Goal: Task Accomplishment & Management: Manage account settings

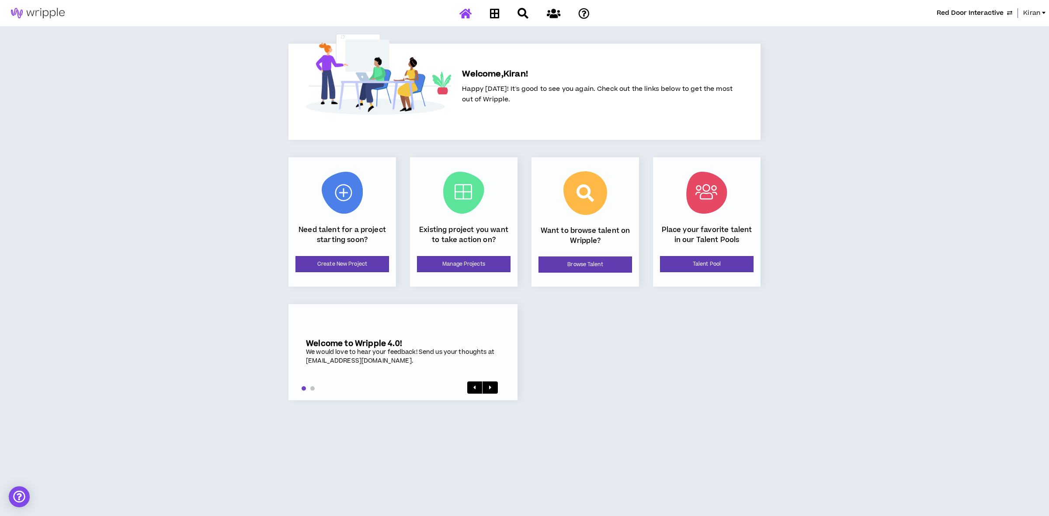
click at [1036, 9] on span "Kiran" at bounding box center [1031, 13] width 17 height 10
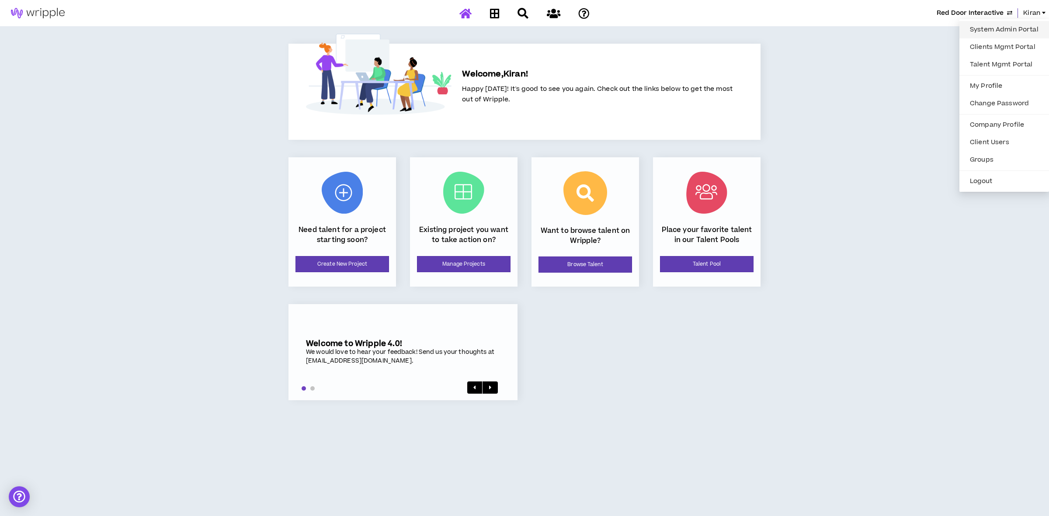
click at [1010, 26] on link "System Admin Portal" at bounding box center [1003, 29] width 79 height 13
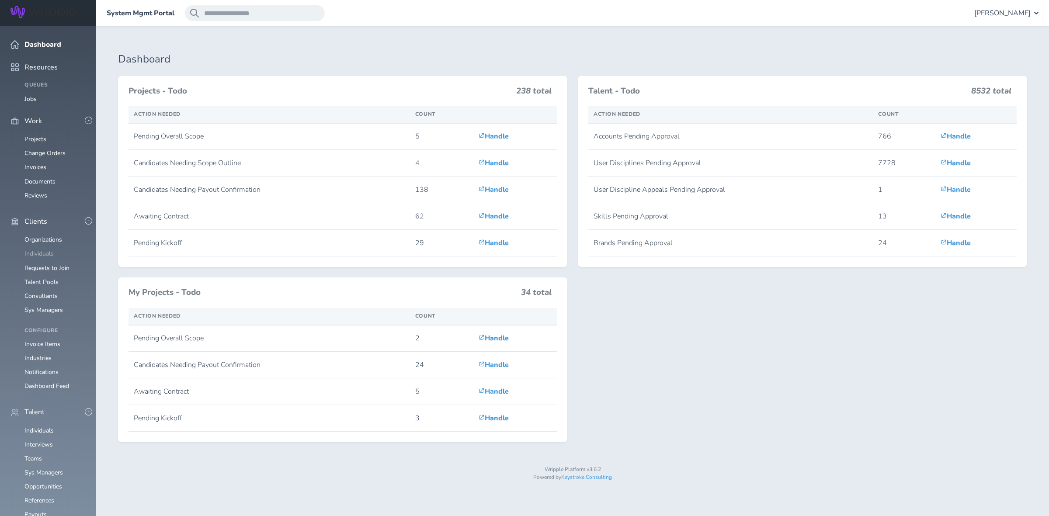
click at [45, 249] on link "Individuals" at bounding box center [38, 253] width 29 height 8
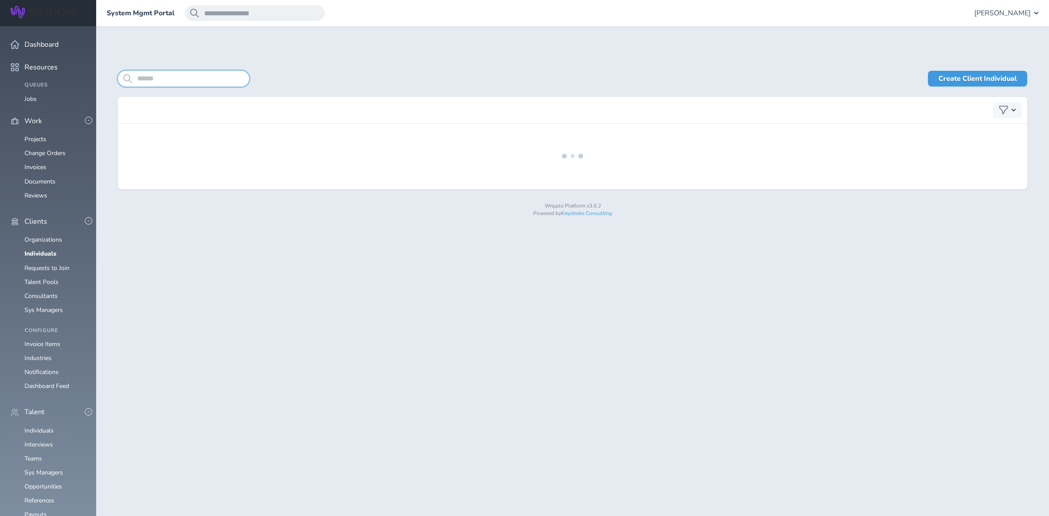
click at [208, 78] on input "search" at bounding box center [183, 79] width 131 height 16
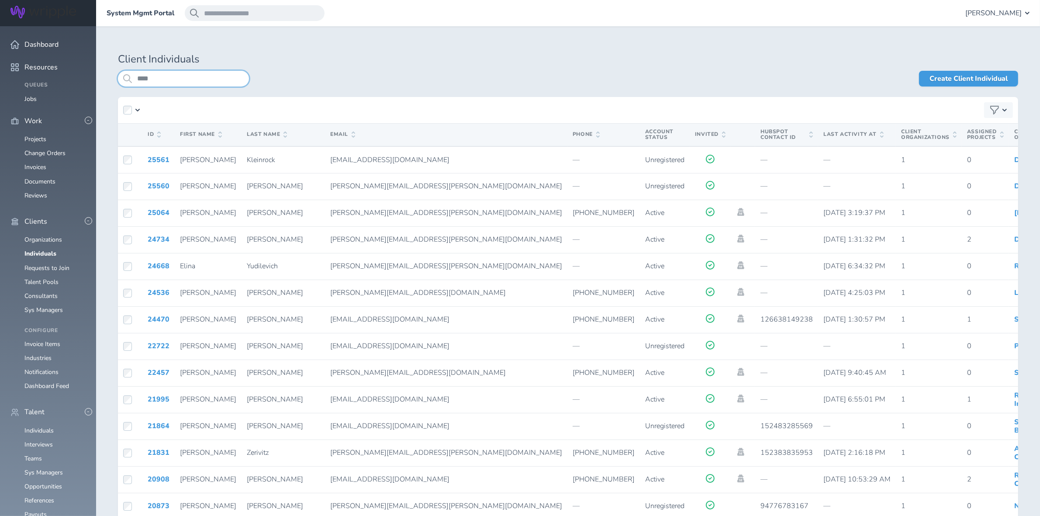
type input "****"
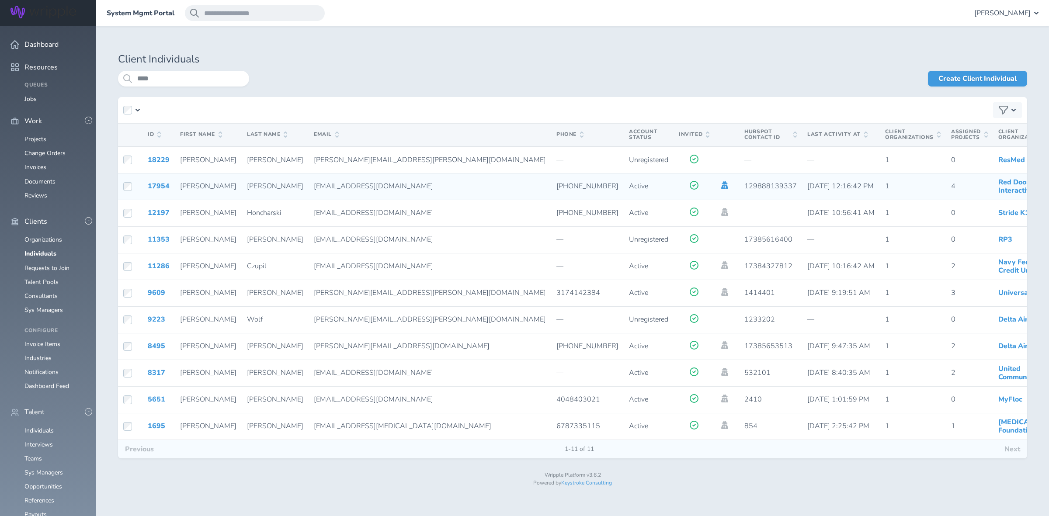
click at [720, 184] on icon at bounding box center [725, 185] width 10 height 8
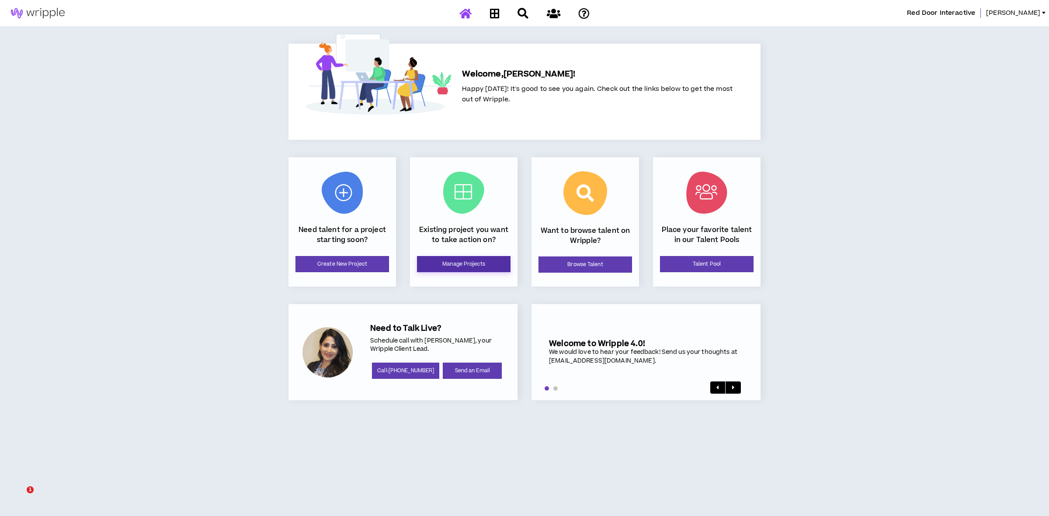
click at [436, 271] on link "Manage Projects" at bounding box center [464, 264] width 94 height 16
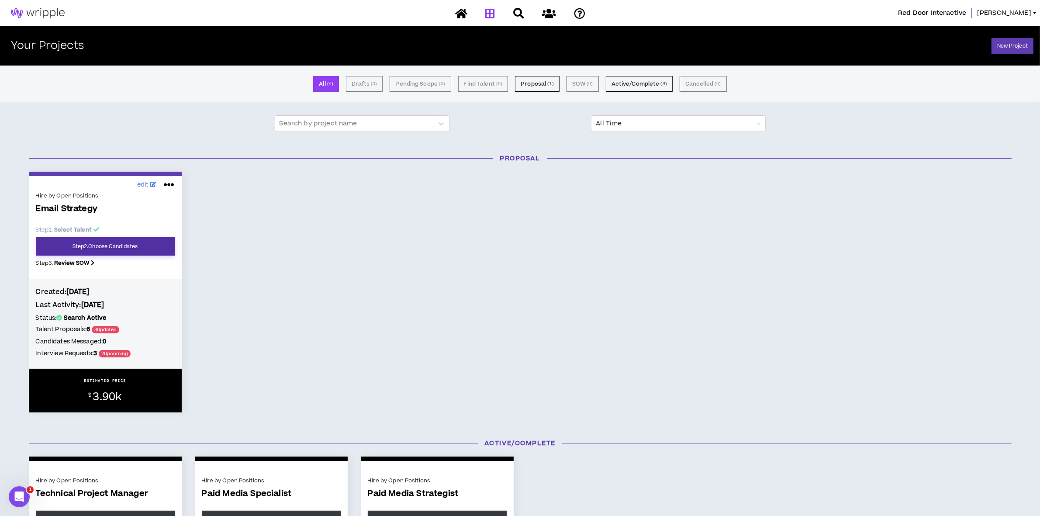
click at [89, 243] on link "Step 2 . Choose Candidates" at bounding box center [105, 246] width 139 height 18
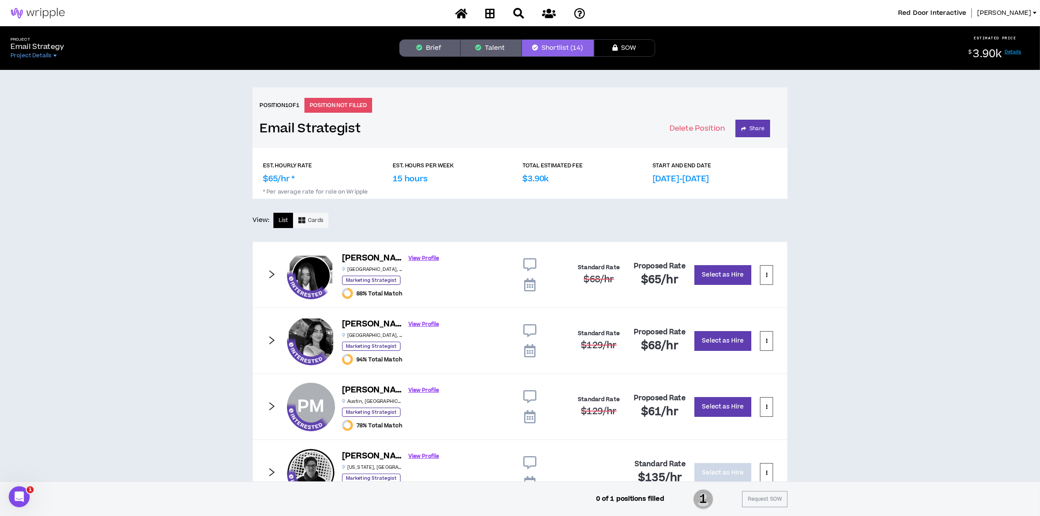
scroll to position [164, 0]
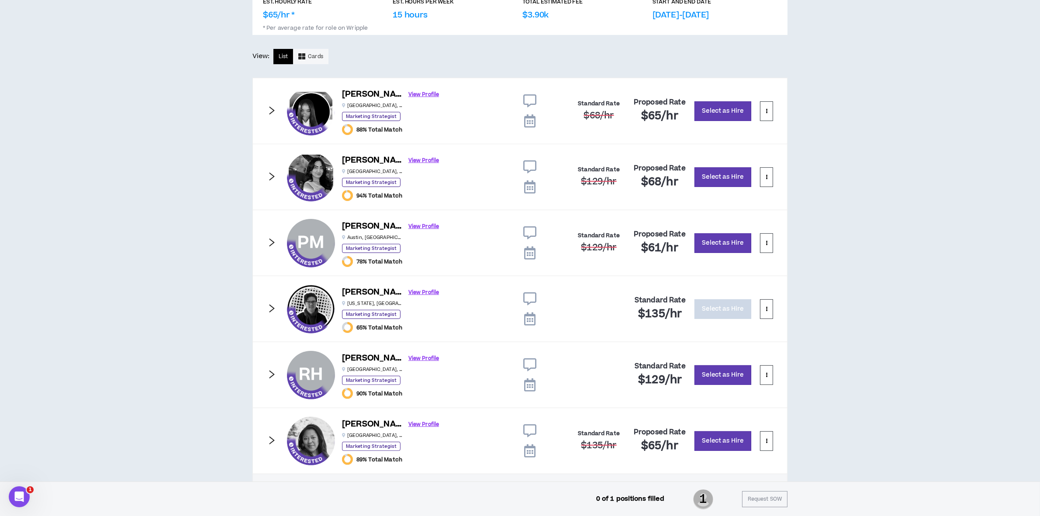
click at [529, 250] on icon at bounding box center [529, 252] width 11 height 13
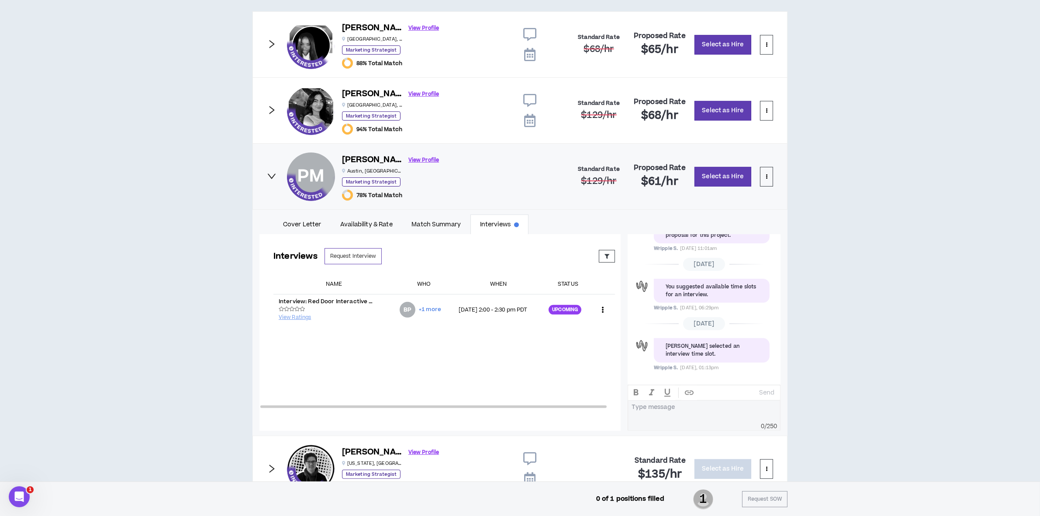
scroll to position [328, 0]
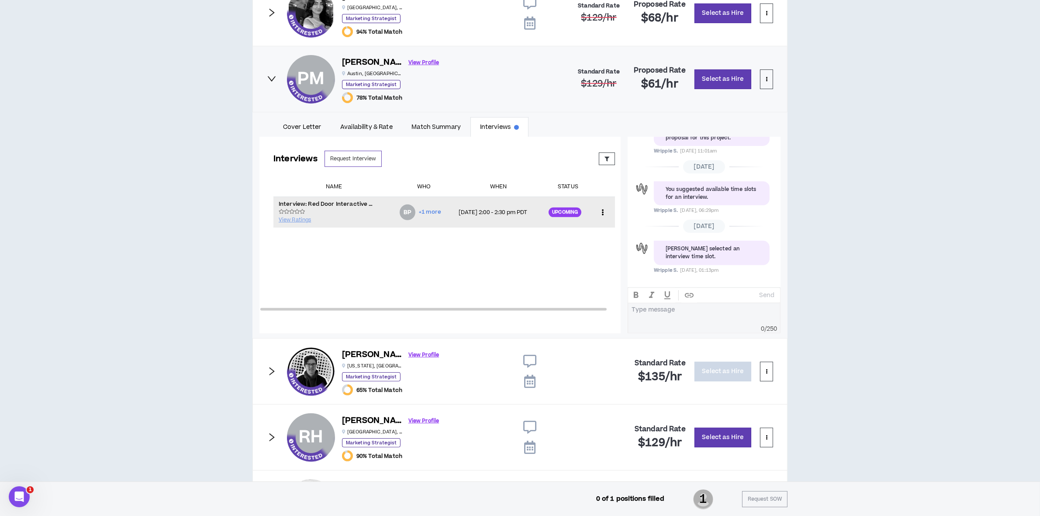
click at [598, 212] on icon at bounding box center [602, 212] width 9 height 13
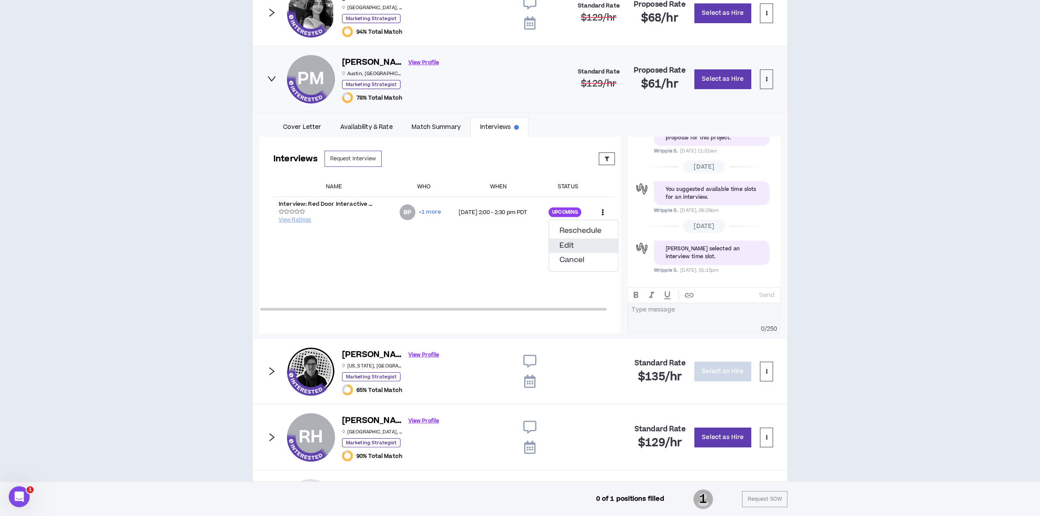
click at [570, 245] on button "Edit" at bounding box center [583, 246] width 69 height 15
select select "*******"
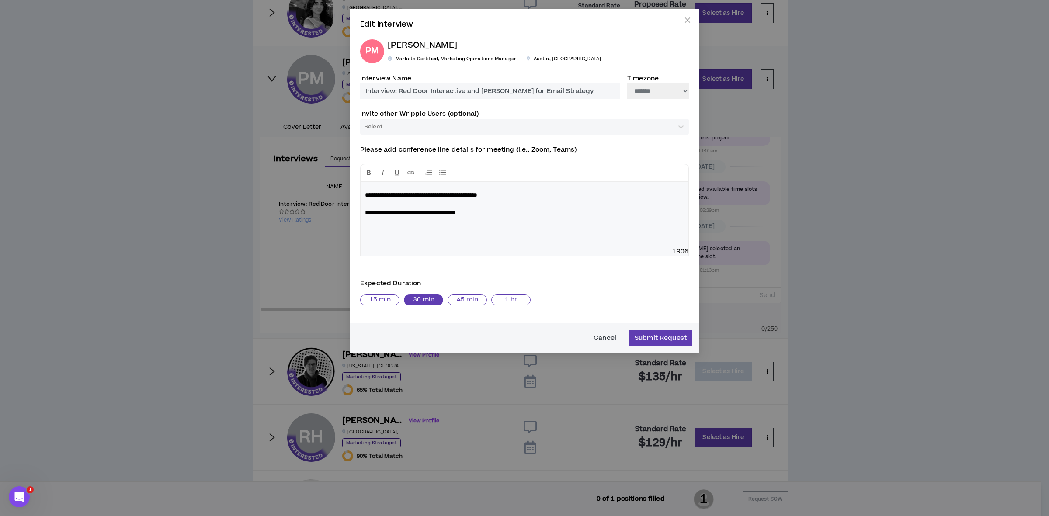
click at [523, 205] on p "**********" at bounding box center [524, 203] width 319 height 26
drag, startPoint x: 525, startPoint y: 213, endPoint x: 233, endPoint y: 215, distance: 291.9
click at [233, 215] on div "**********" at bounding box center [524, 258] width 1049 height 516
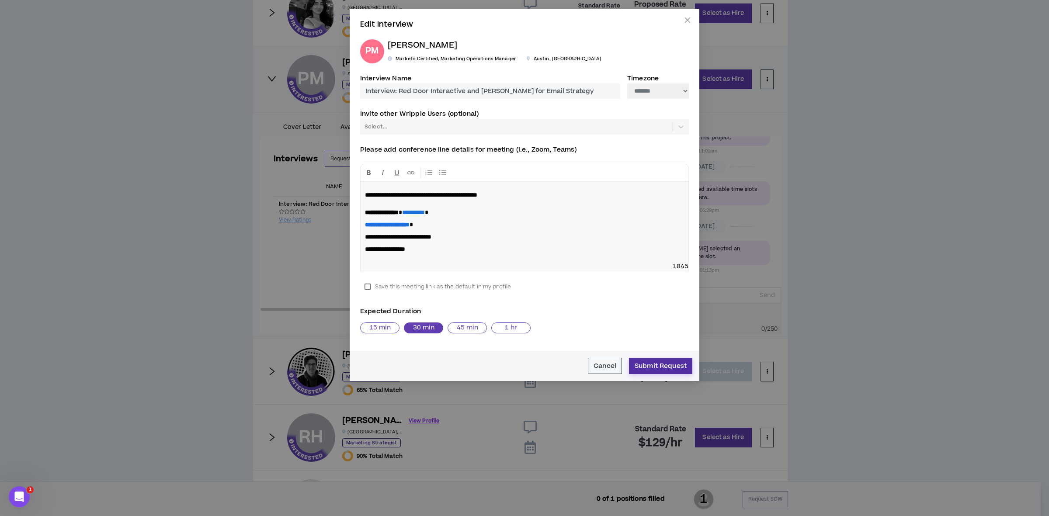
click at [650, 364] on button "Submit Request" at bounding box center [660, 366] width 63 height 16
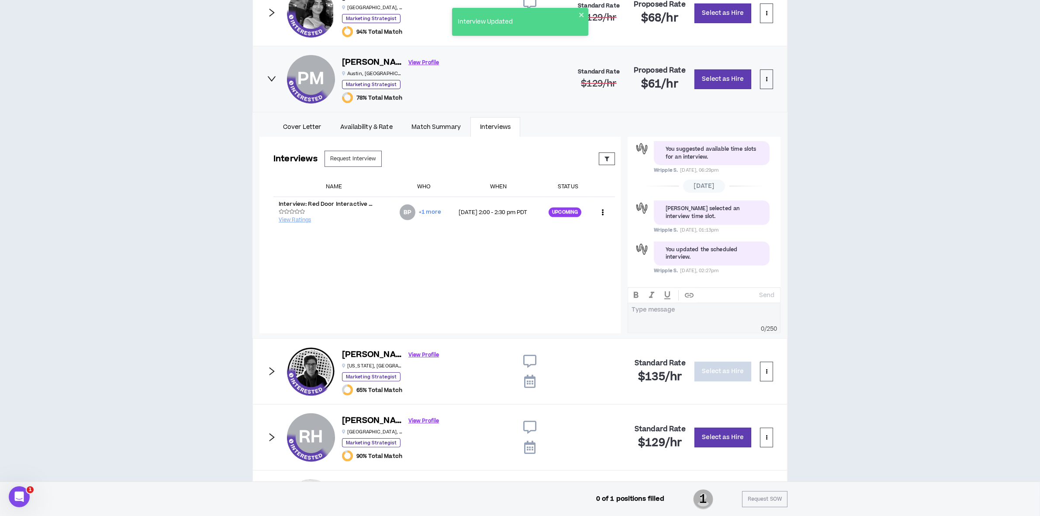
scroll to position [239, 0]
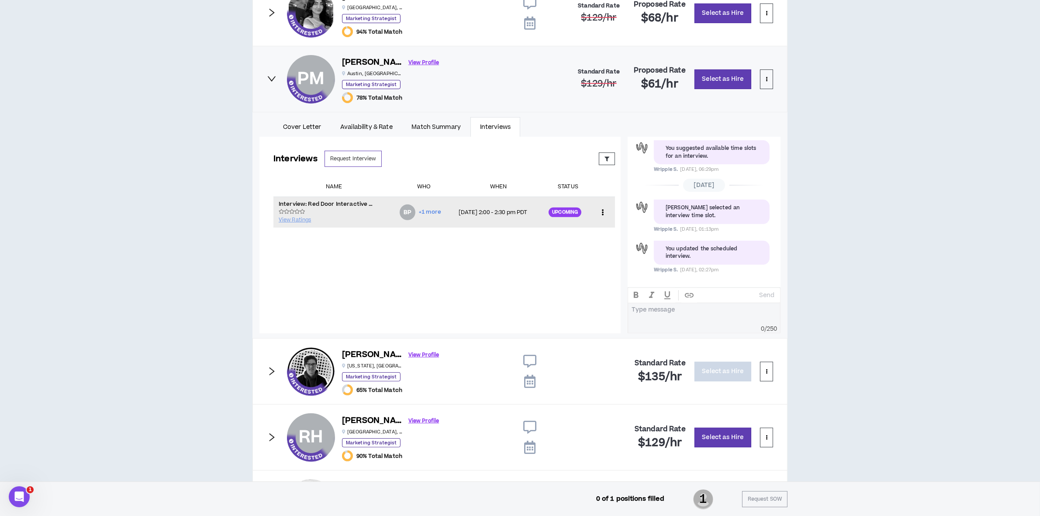
click at [419, 212] on span "+1 more" at bounding box center [430, 212] width 22 height 8
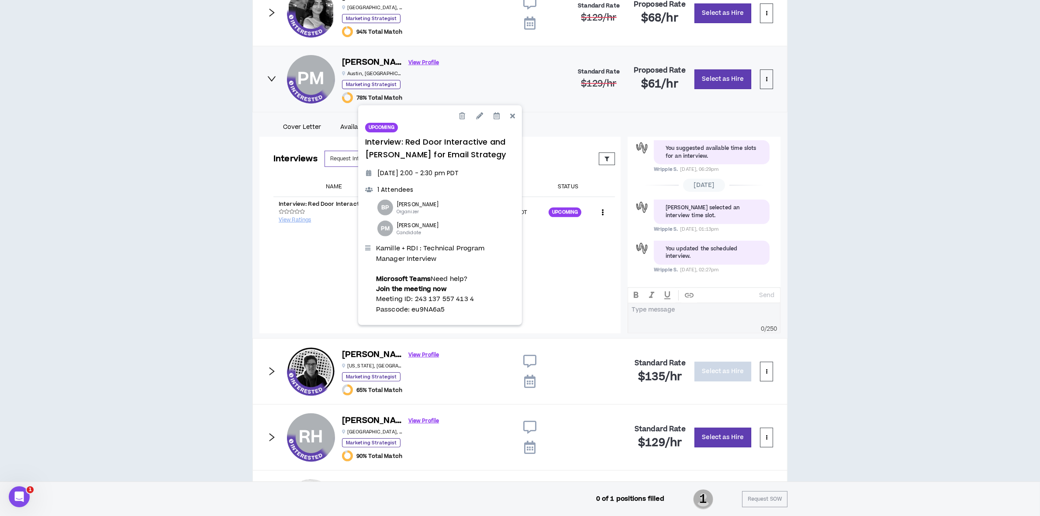
click at [558, 293] on div "Interviews Request Interview Proposed Upcoming Completed Rejected Requested Res…" at bounding box center [445, 228] width 370 height 183
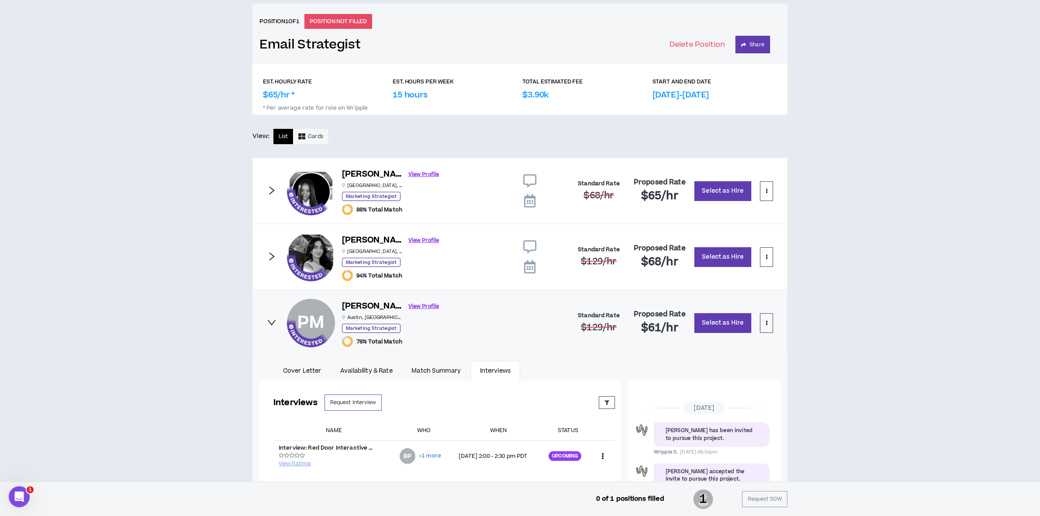
scroll to position [0, 0]
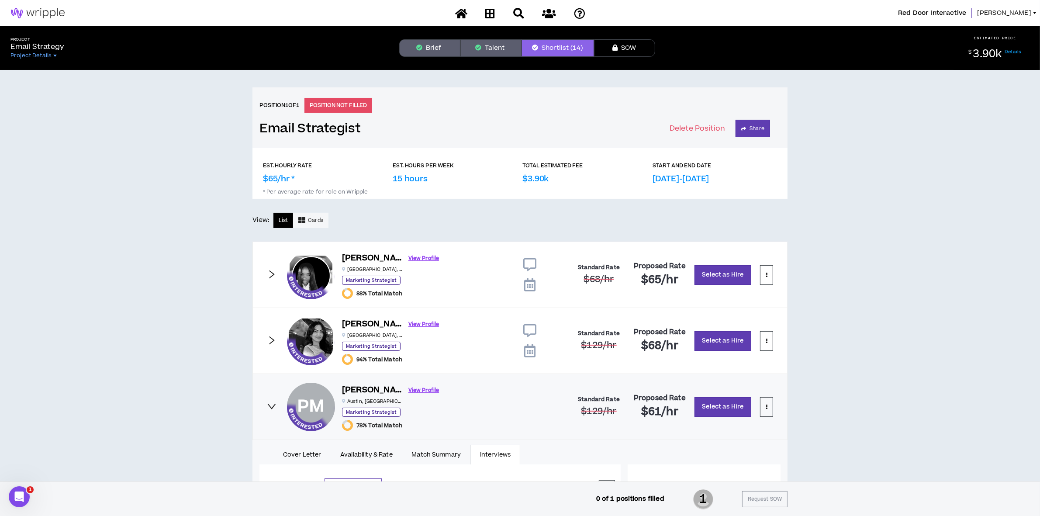
click at [1028, 11] on span "[PERSON_NAME]" at bounding box center [1004, 13] width 54 height 10
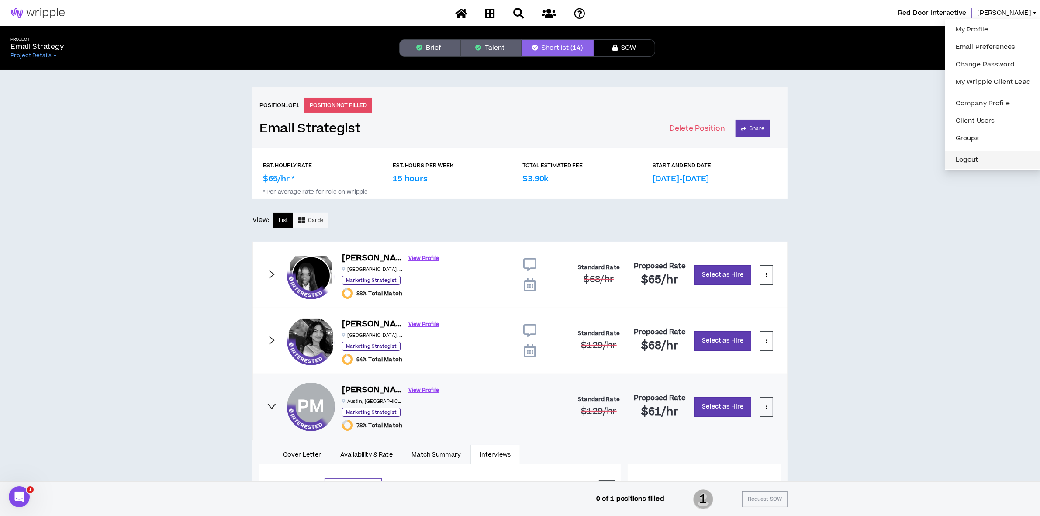
click at [959, 157] on button "Logout" at bounding box center [994, 159] width 86 height 13
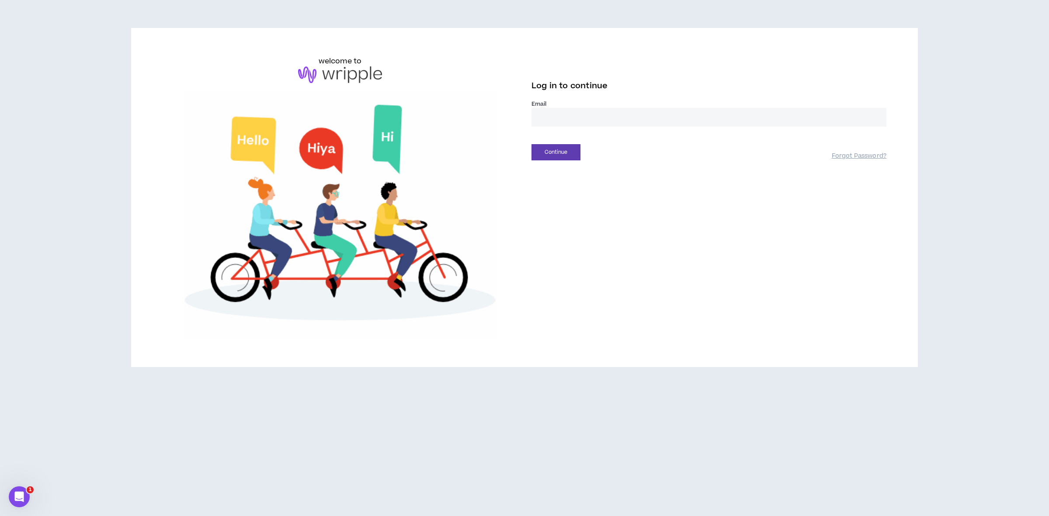
drag, startPoint x: 564, startPoint y: 117, endPoint x: 590, endPoint y: 115, distance: 26.3
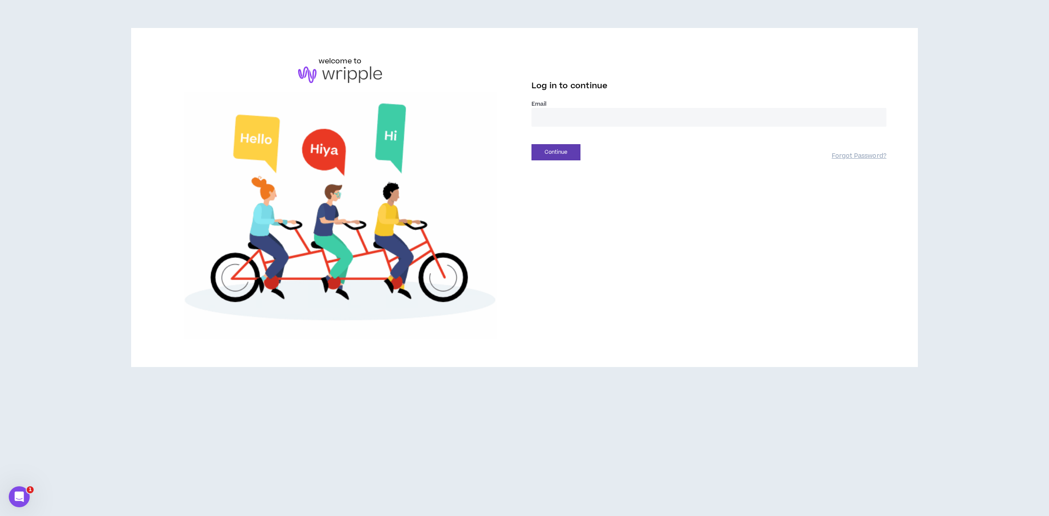
click at [564, 117] on input "email" at bounding box center [708, 117] width 355 height 19
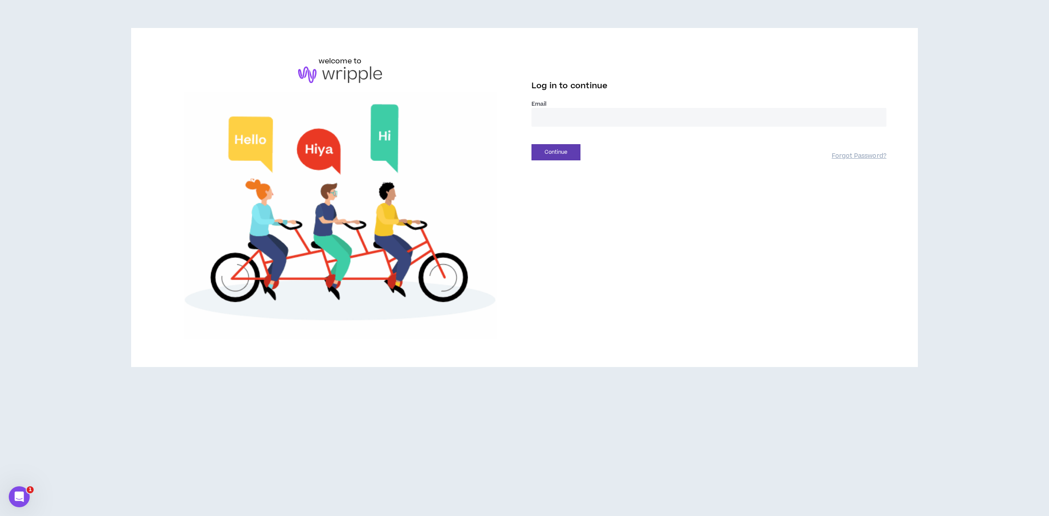
type input "**********"
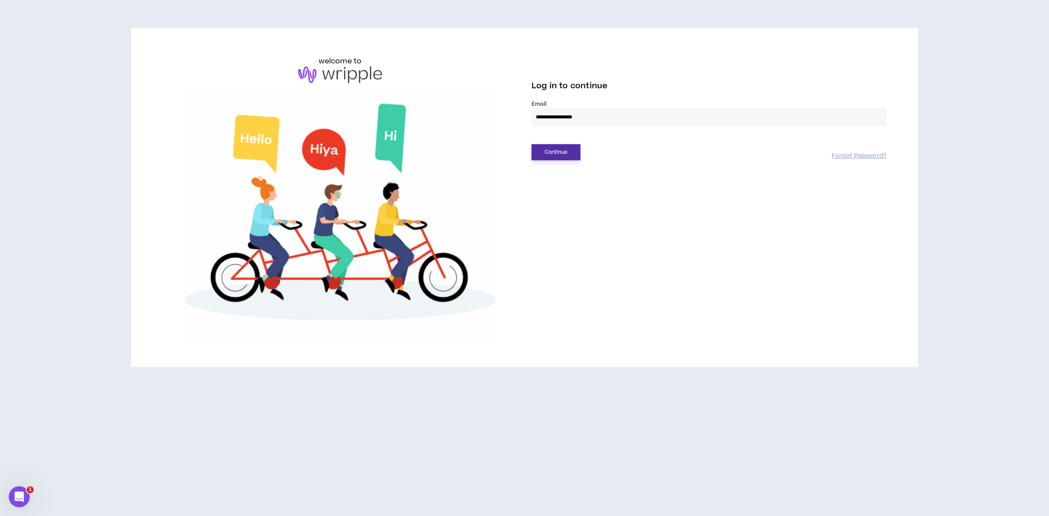
click at [546, 149] on button "Continue" at bounding box center [555, 152] width 49 height 16
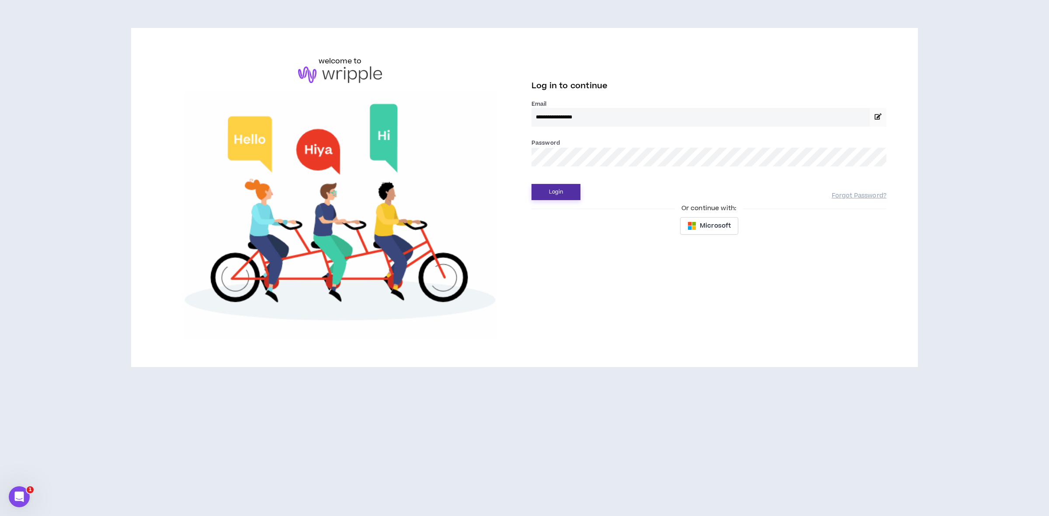
click at [550, 184] on button "Login" at bounding box center [555, 192] width 49 height 16
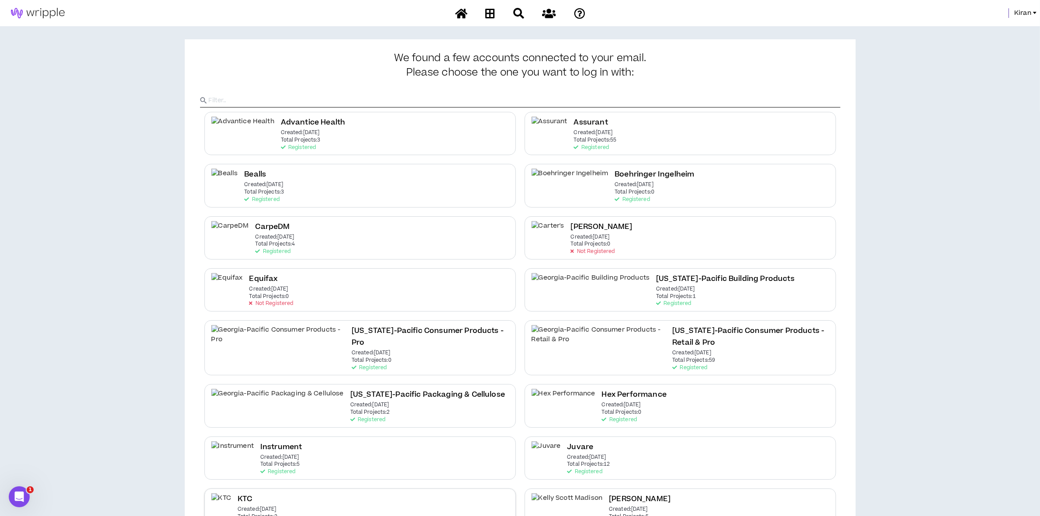
click at [263, 493] on div "KTC Created: Jul 23 2025 Total Projects: 2 Registered" at bounding box center [258, 510] width 40 height 34
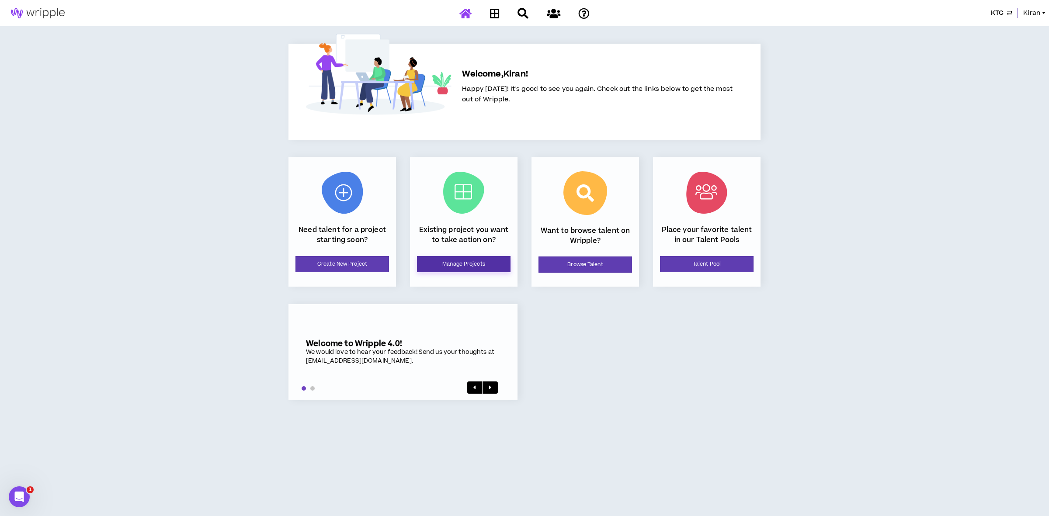
click at [453, 265] on link "Manage Projects" at bounding box center [464, 264] width 94 height 16
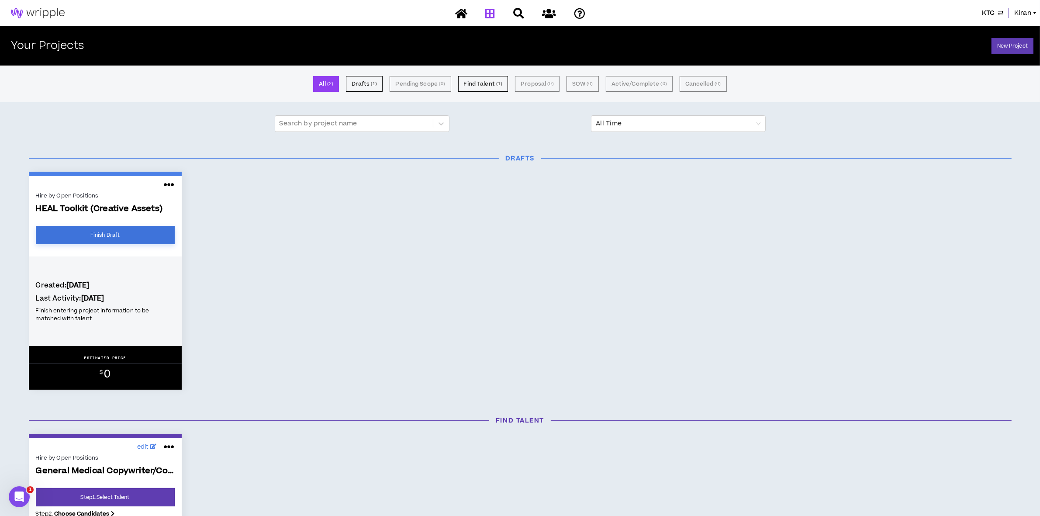
click at [105, 232] on link "Finish Draft" at bounding box center [105, 235] width 139 height 18
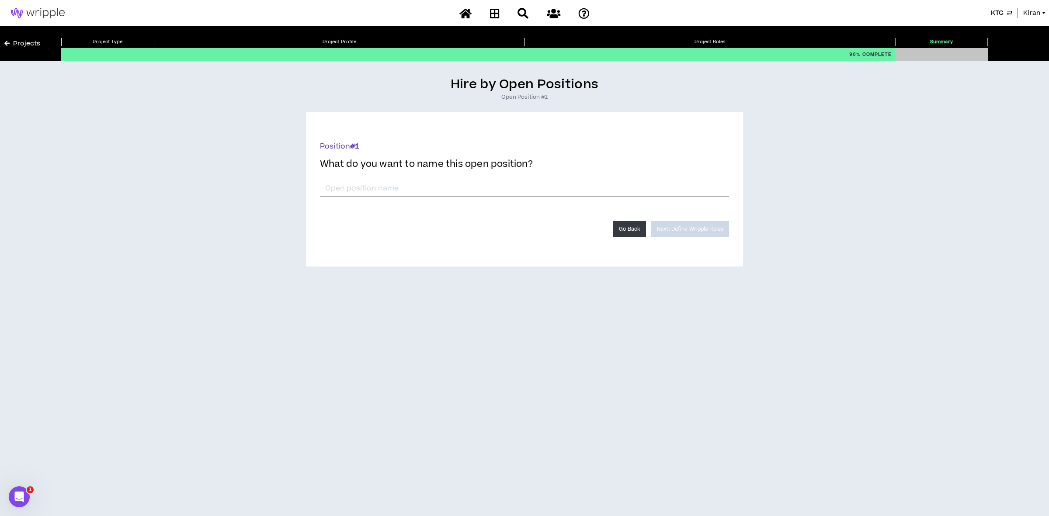
click at [626, 228] on button "Go Back" at bounding box center [629, 229] width 33 height 16
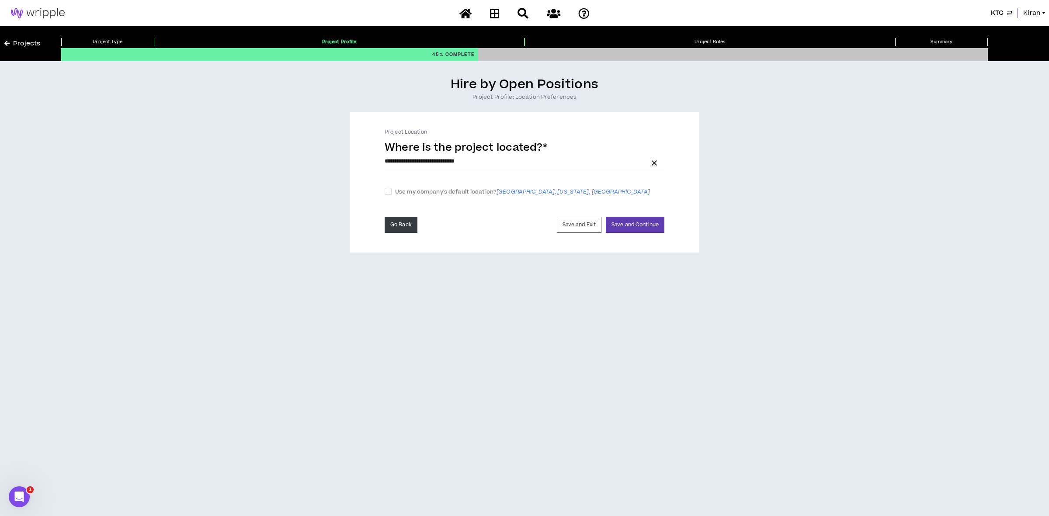
click at [391, 219] on button "Go Back" at bounding box center [400, 225] width 33 height 16
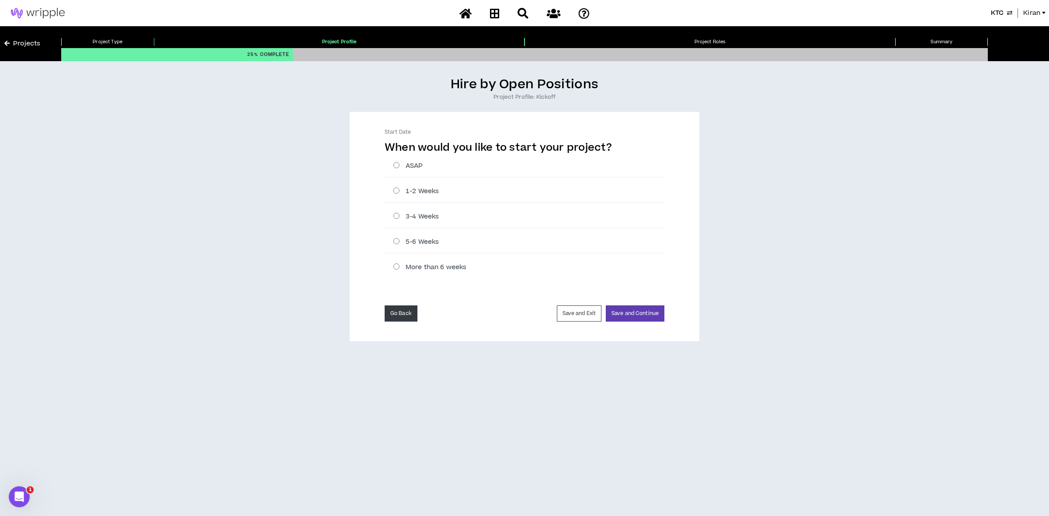
click at [388, 311] on button "Go Back" at bounding box center [400, 313] width 33 height 16
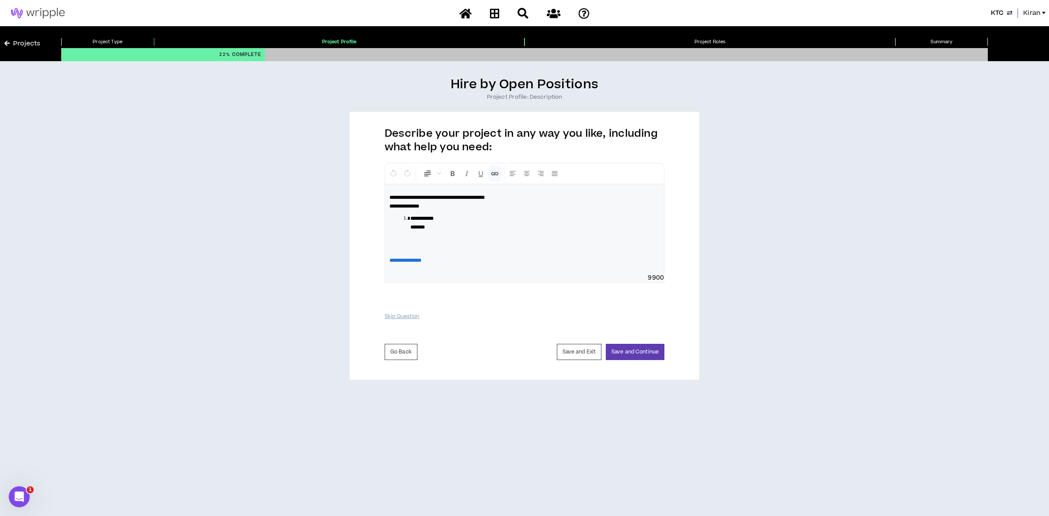
click at [416, 259] on span "**********" at bounding box center [405, 260] width 32 height 5
click at [427, 265] on p "**********" at bounding box center [524, 260] width 270 height 9
click at [421, 261] on span "**********" at bounding box center [405, 260] width 32 height 5
click at [411, 260] on span "**********" at bounding box center [405, 260] width 32 height 5
drag, startPoint x: 495, startPoint y: 10, endPoint x: 494, endPoint y: 20, distance: 10.1
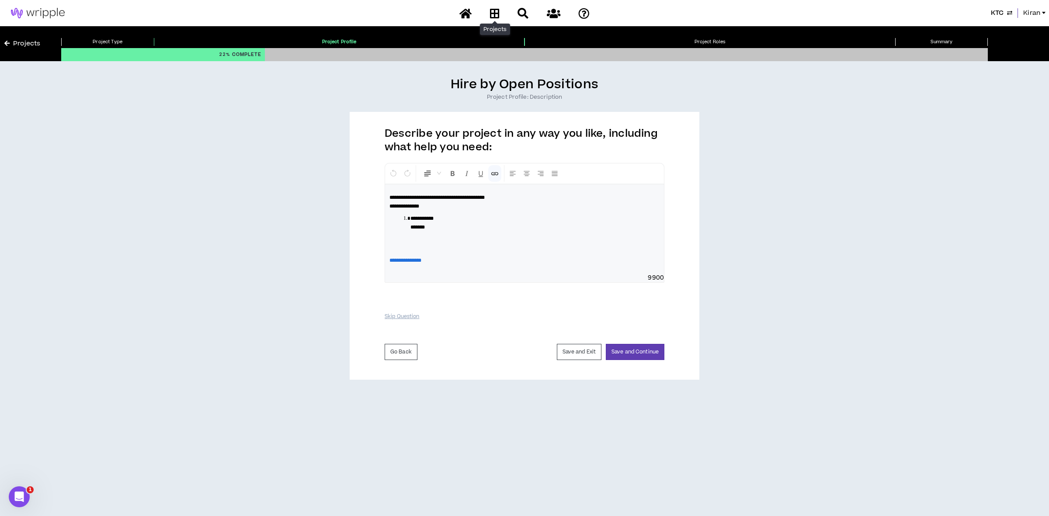
click at [495, 10] on icon at bounding box center [495, 13] width 10 height 11
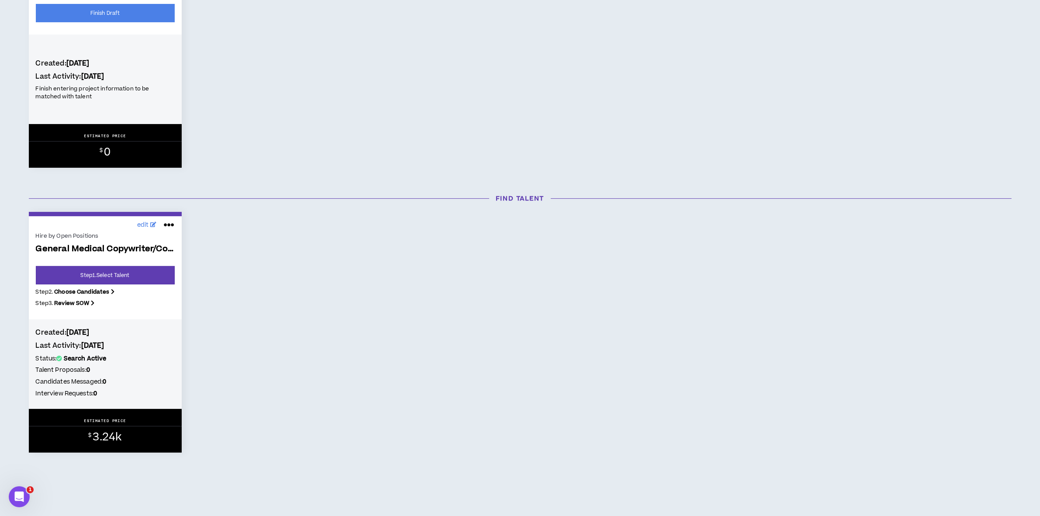
scroll to position [229, 0]
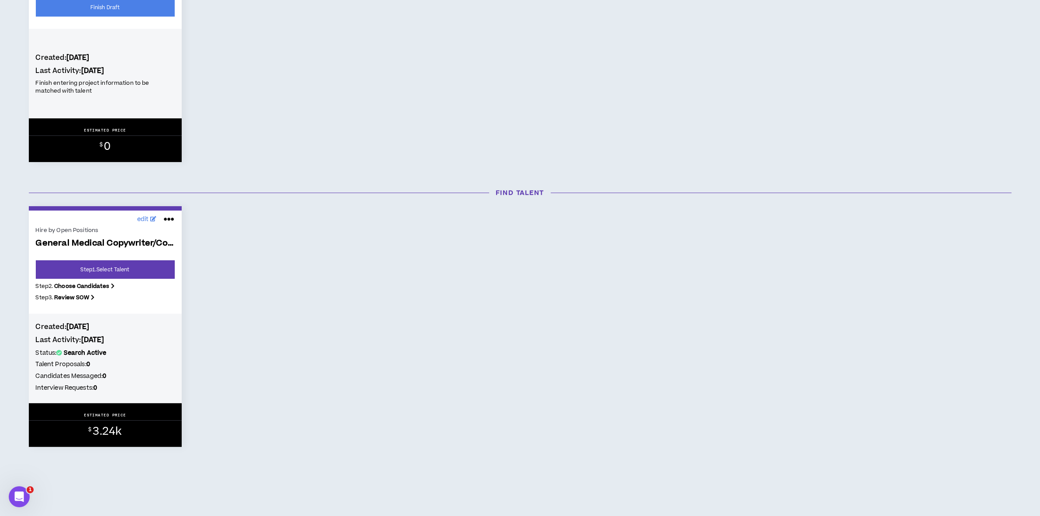
click at [168, 220] on icon at bounding box center [169, 219] width 10 height 14
click at [132, 237] on button "Cancel" at bounding box center [140, 240] width 76 height 17
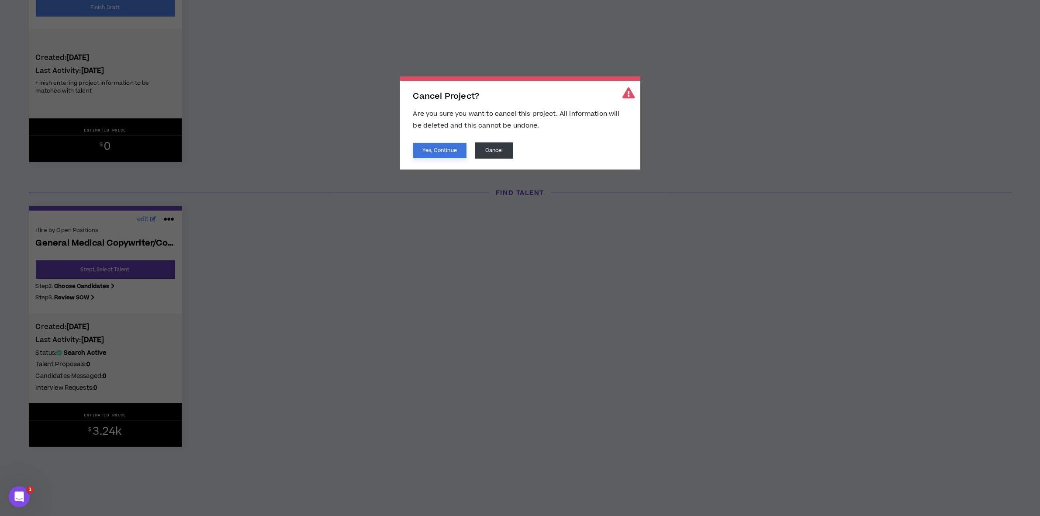
click at [445, 149] on button "Yes, Continue" at bounding box center [439, 150] width 53 height 15
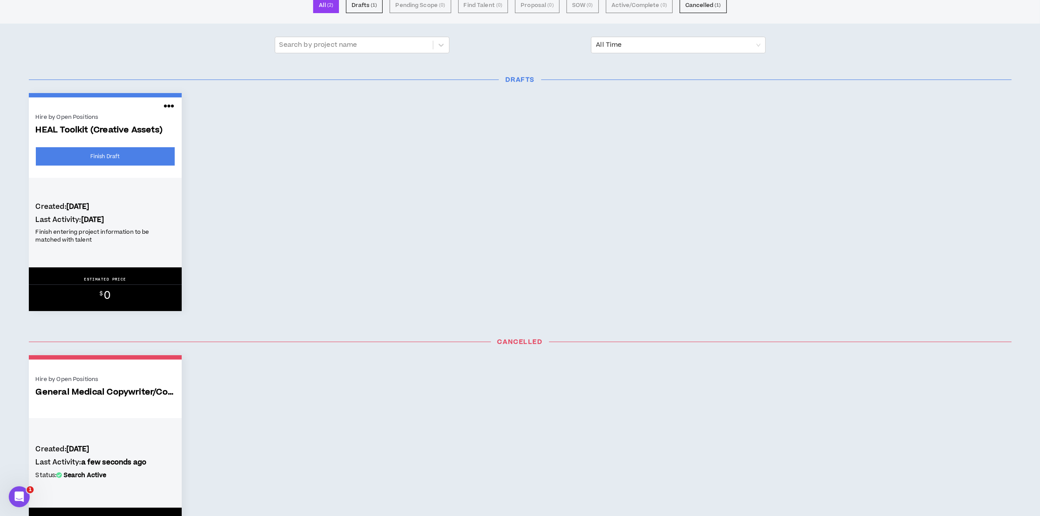
scroll to position [0, 0]
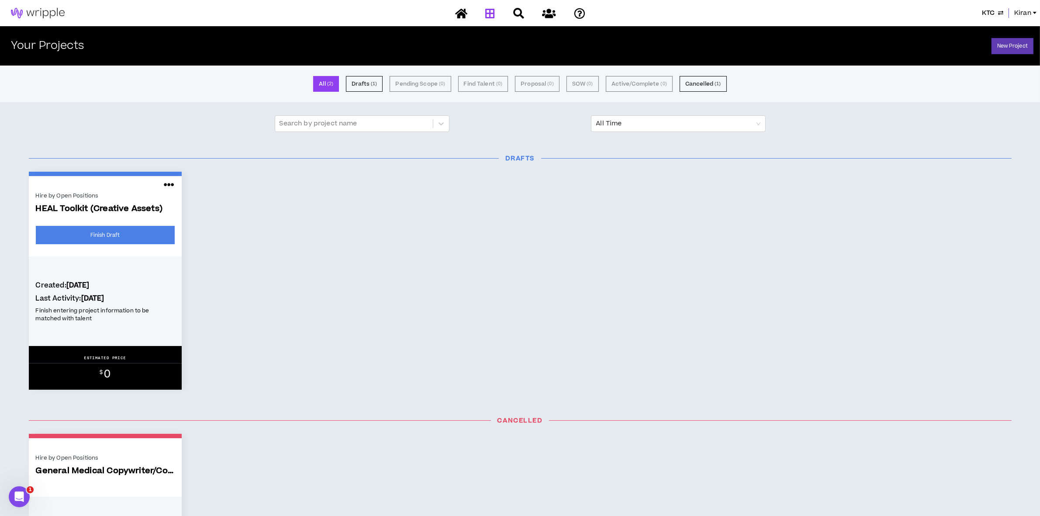
click at [1024, 7] on div "KTC Kiran" at bounding box center [520, 13] width 1040 height 26
click at [1022, 9] on span "Kiran" at bounding box center [1023, 13] width 17 height 10
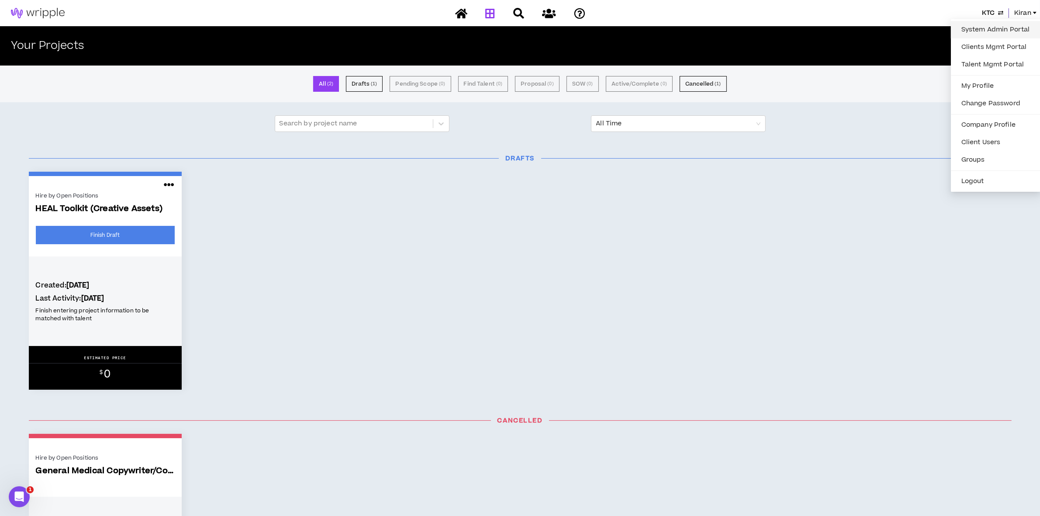
click at [998, 24] on link "System Admin Portal" at bounding box center [995, 29] width 79 height 13
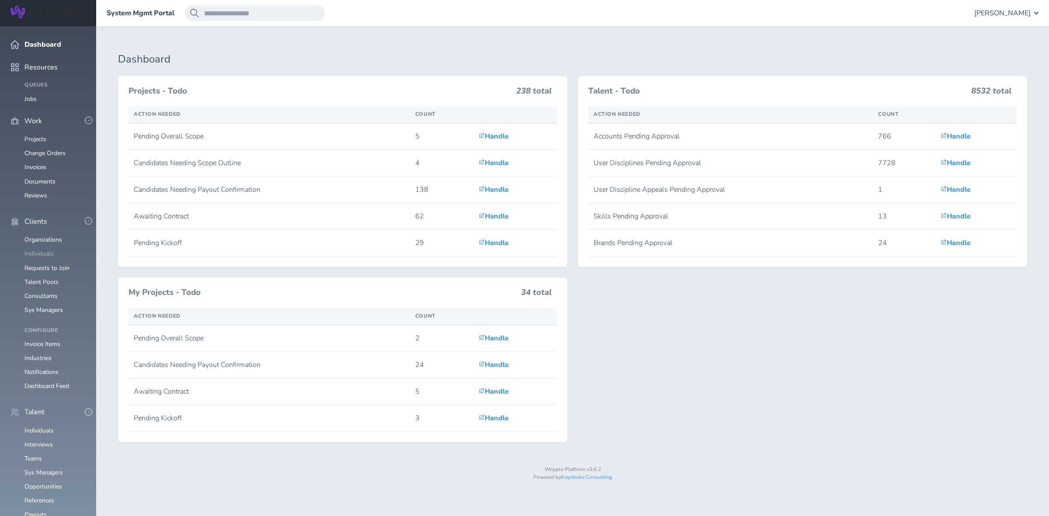
click at [42, 249] on link "Individuals" at bounding box center [38, 253] width 29 height 8
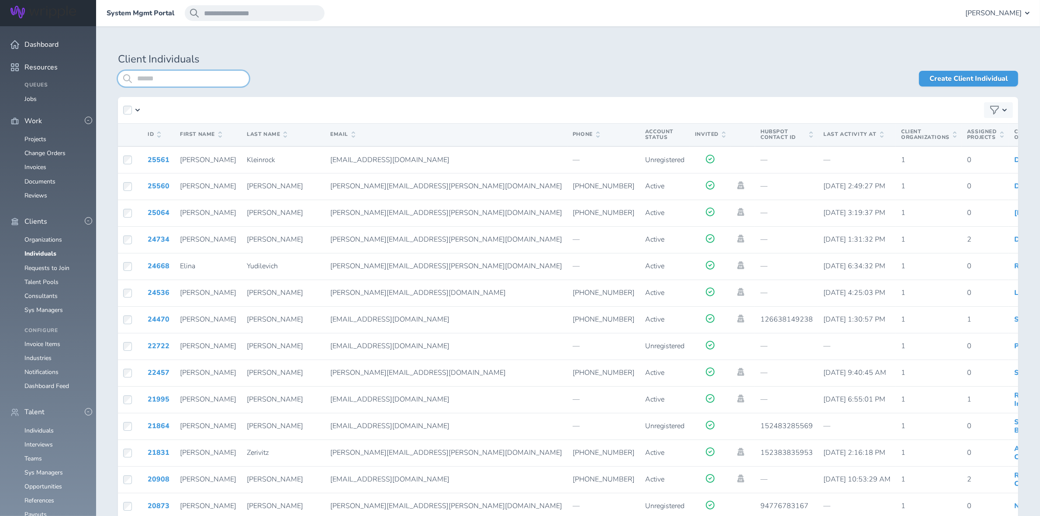
drag, startPoint x: 173, startPoint y: 79, endPoint x: 177, endPoint y: 49, distance: 30.0
click at [173, 75] on input "search" at bounding box center [183, 79] width 131 height 16
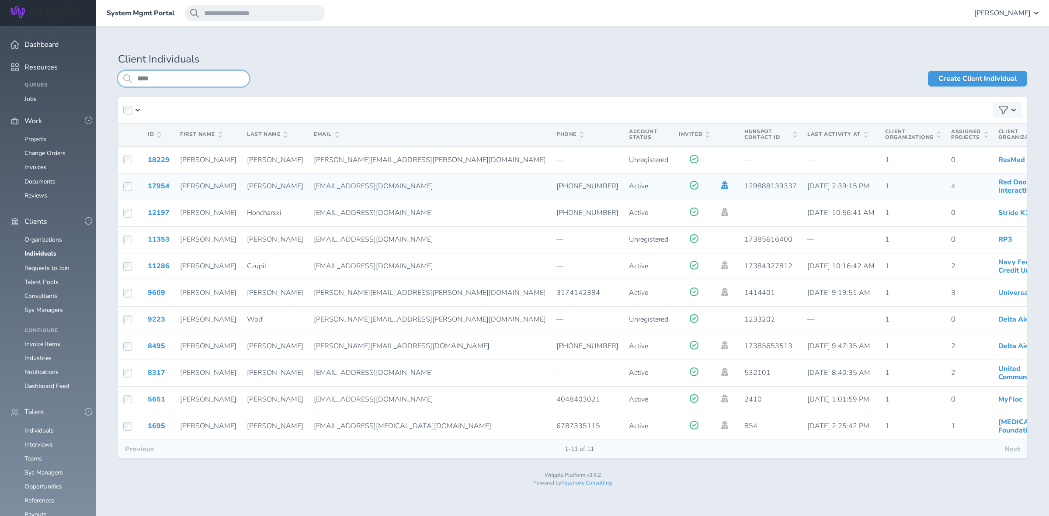
type input "****"
click at [720, 186] on icon at bounding box center [725, 185] width 10 height 8
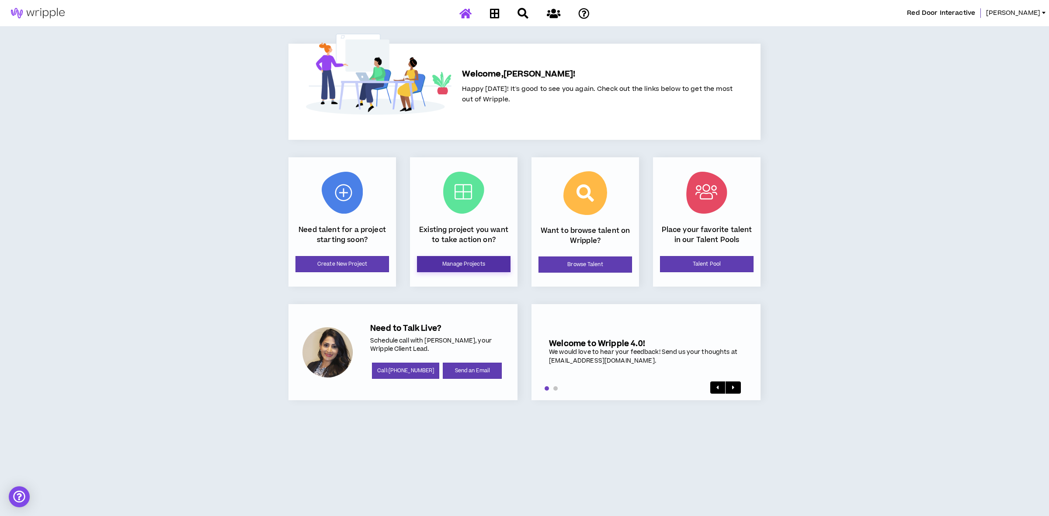
click at [470, 266] on link "Manage Projects" at bounding box center [464, 264] width 94 height 16
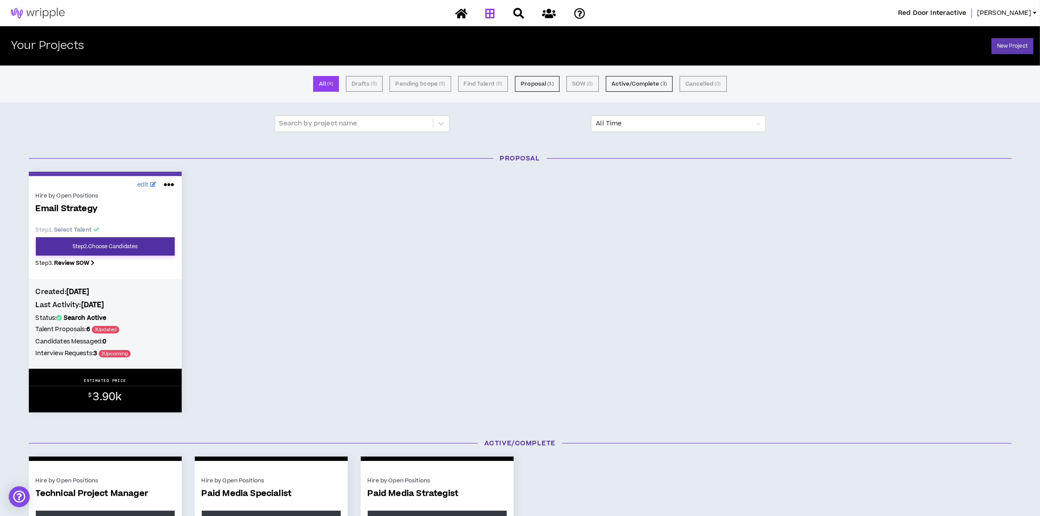
click at [99, 242] on link "Step 2 . Choose Candidates" at bounding box center [105, 246] width 139 height 18
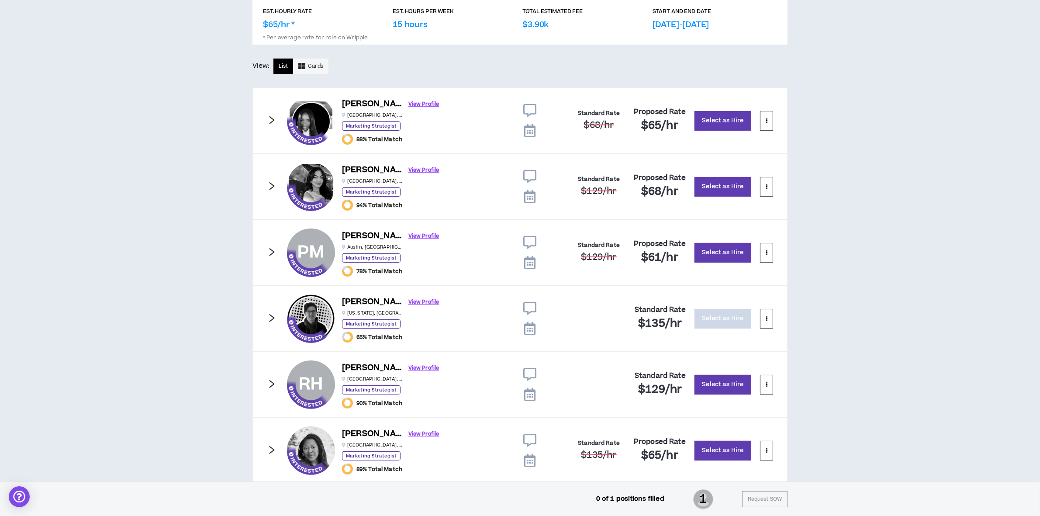
scroll to position [164, 0]
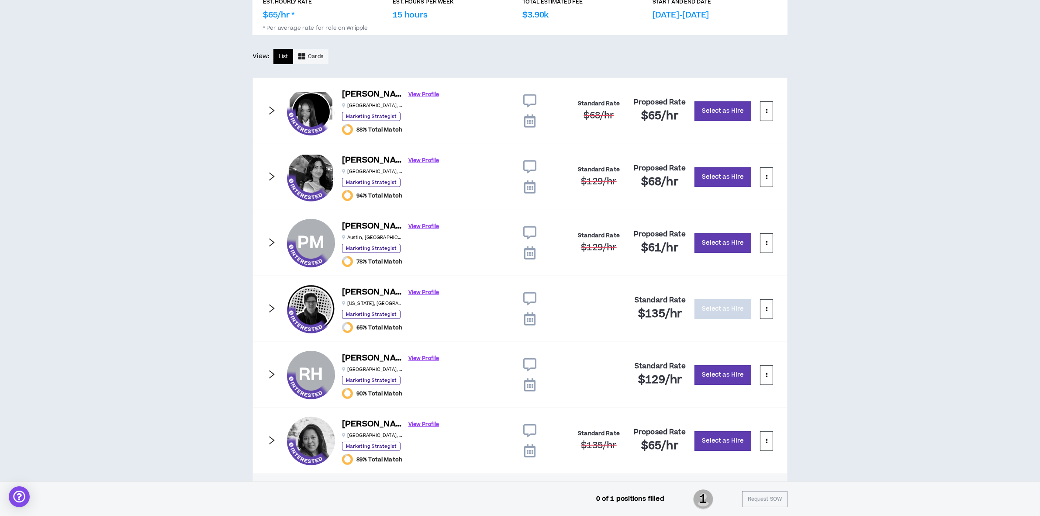
click at [532, 254] on icon at bounding box center [529, 252] width 11 height 13
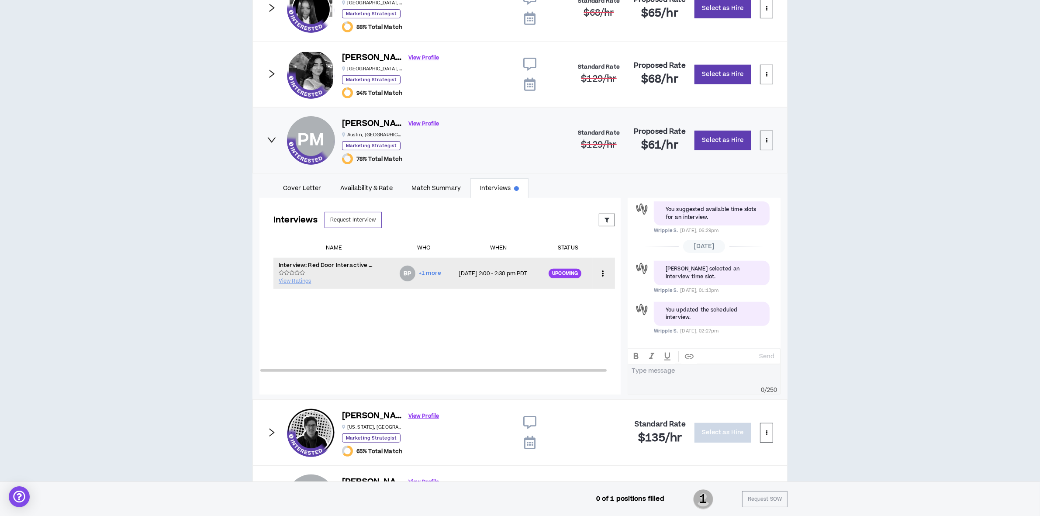
scroll to position [273, 0]
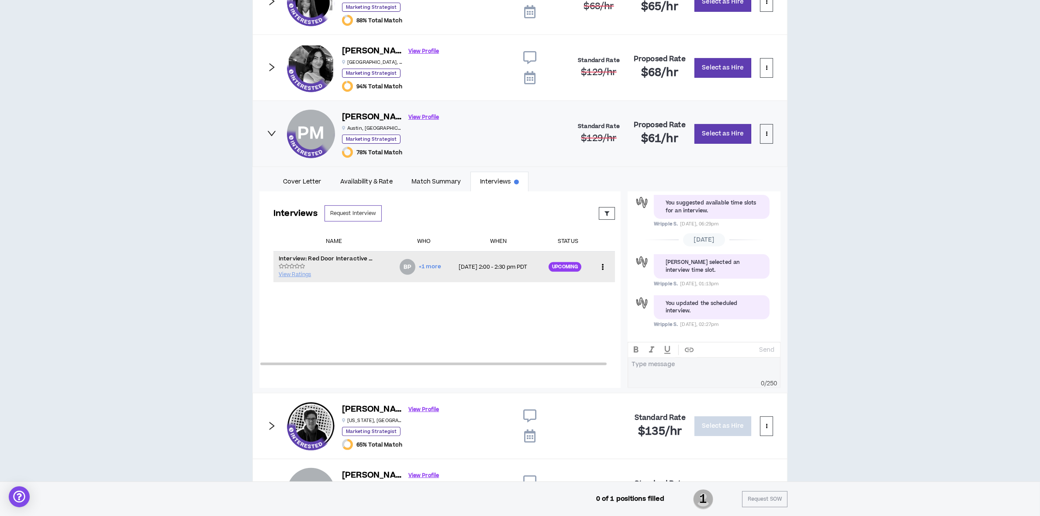
click at [598, 263] on icon at bounding box center [602, 266] width 9 height 13
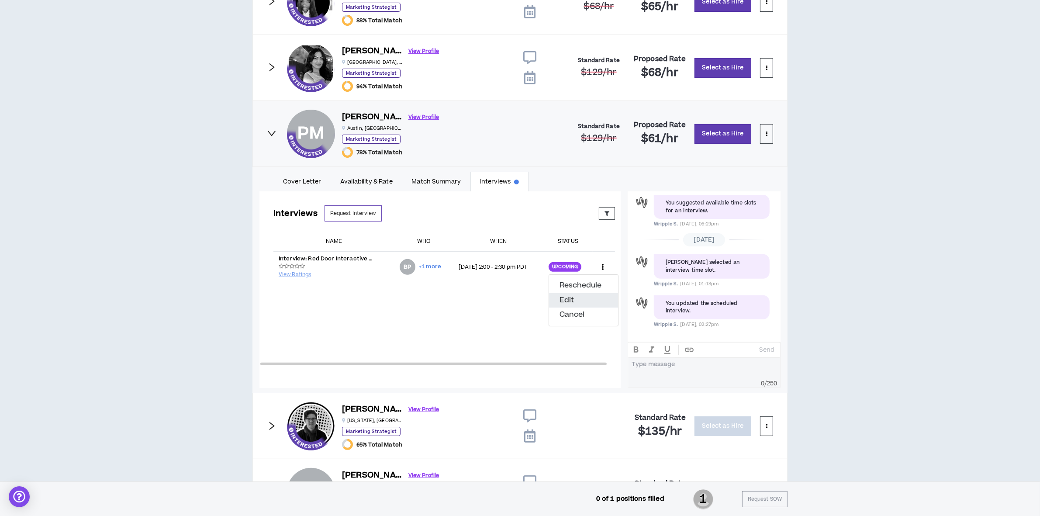
click at [560, 298] on button "Edit" at bounding box center [583, 300] width 69 height 15
select select "*******"
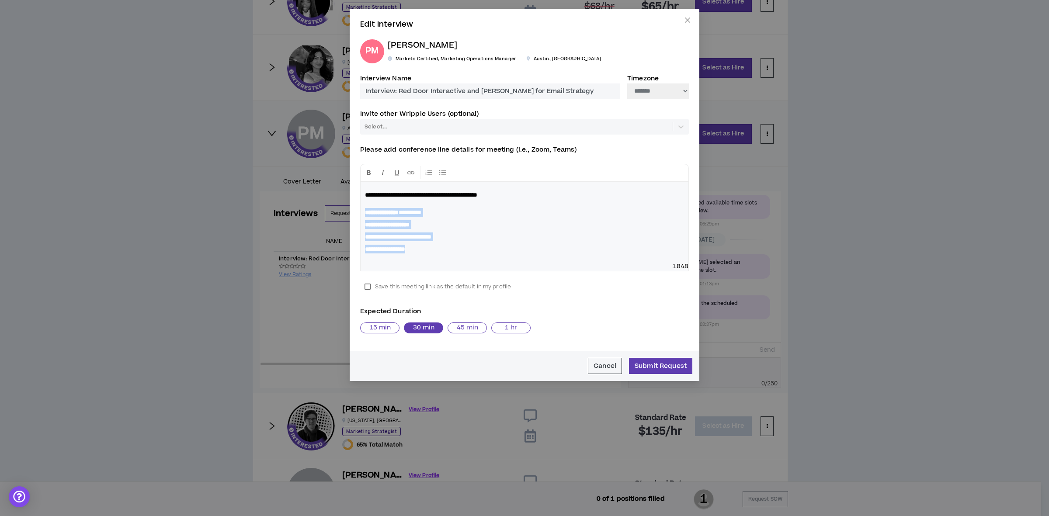
drag, startPoint x: 464, startPoint y: 253, endPoint x: 324, endPoint y: 211, distance: 146.0
click at [324, 211] on div "**********" at bounding box center [524, 258] width 1049 height 516
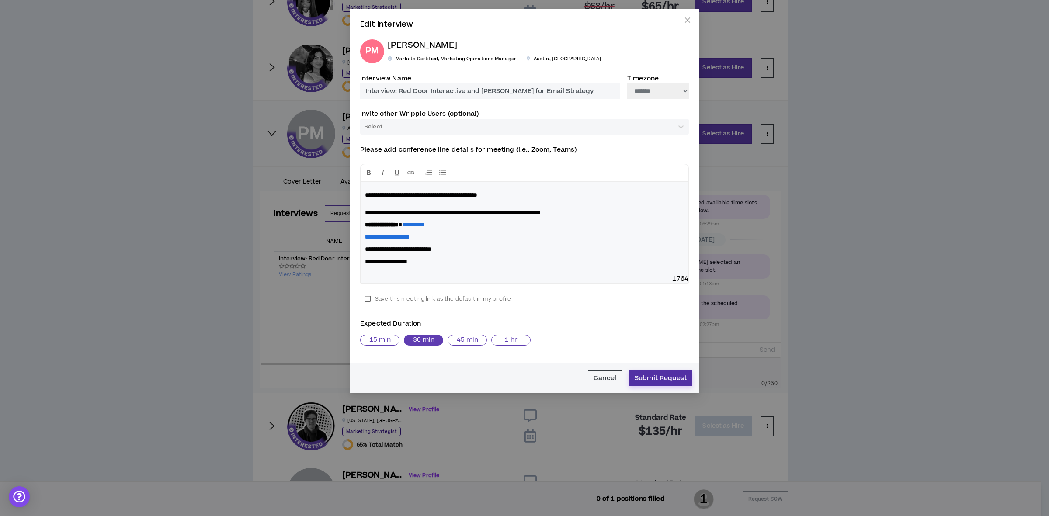
click at [654, 378] on button "Submit Request" at bounding box center [660, 378] width 63 height 16
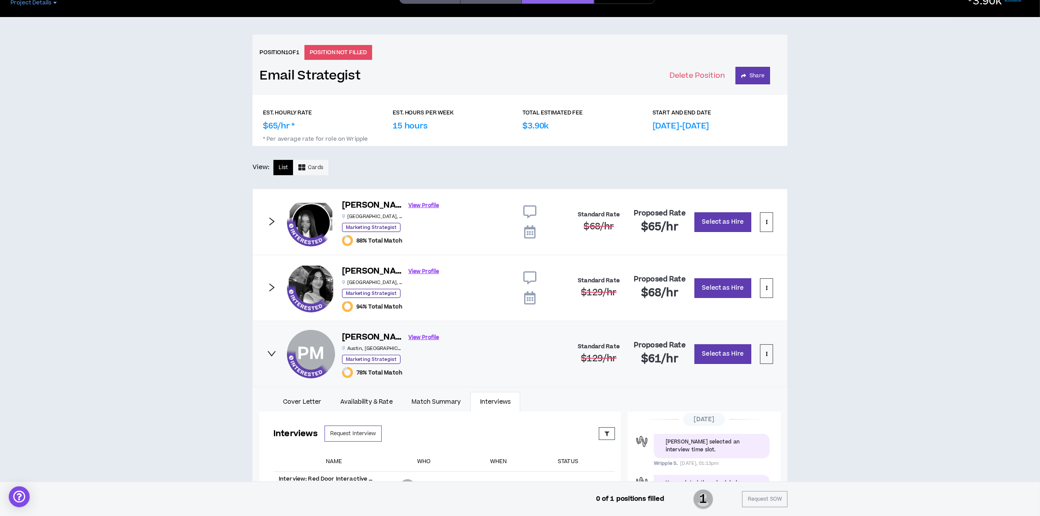
scroll to position [0, 0]
